Goal: Task Accomplishment & Management: Manage account settings

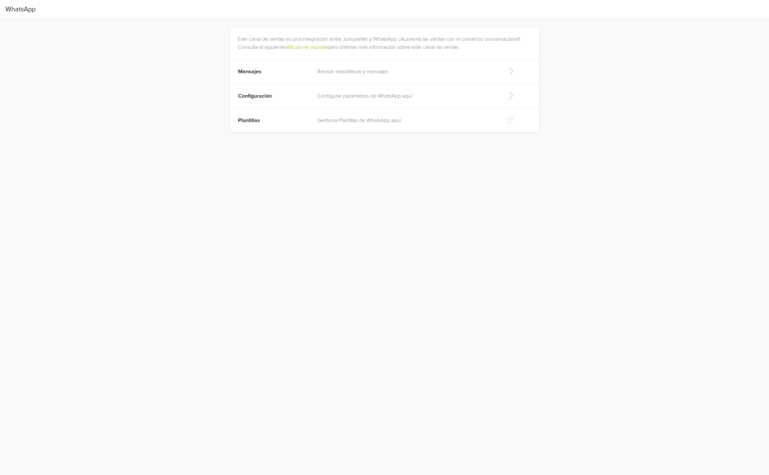
click at [372, 74] on p "Revisar estadísticas y mensajes" at bounding box center [406, 72] width 179 height 8
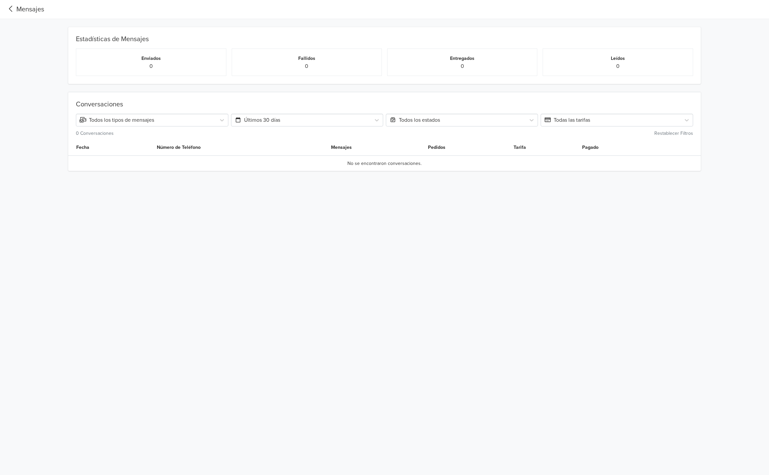
click at [22, 6] on div "Mensajes" at bounding box center [24, 9] width 39 height 10
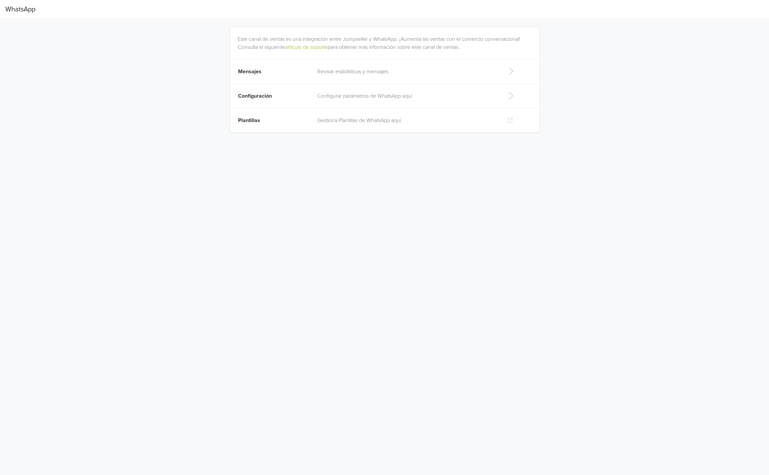
click at [336, 95] on p "Configurar parámetros de WhatsApp aquí" at bounding box center [406, 96] width 179 height 8
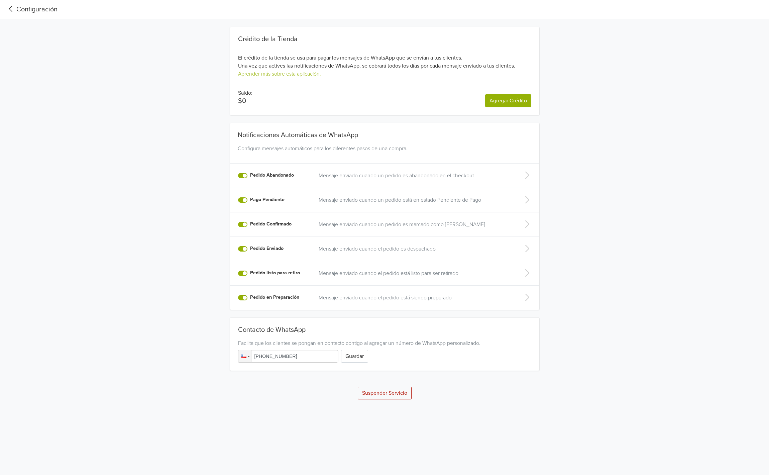
click at [29, 8] on div "Configuración" at bounding box center [31, 9] width 52 height 10
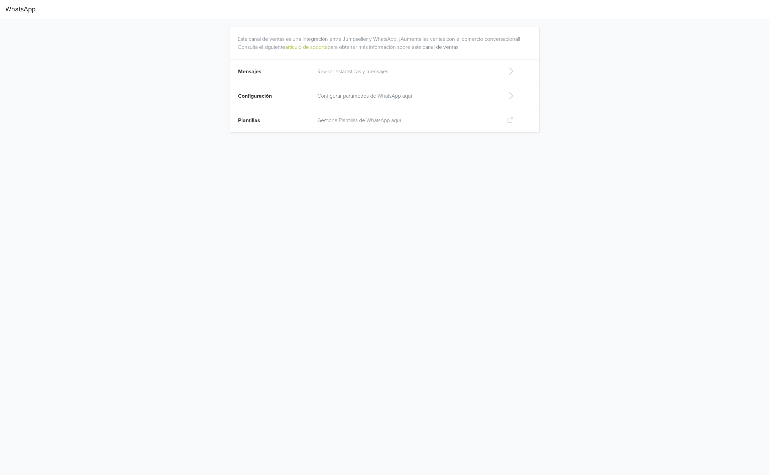
click at [330, 122] on p "Gestiona Plantillas de WhatsApp aquí" at bounding box center [406, 120] width 179 height 8
